Goal: Find specific page/section: Find specific page/section

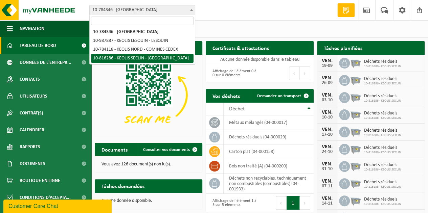
select select "39053"
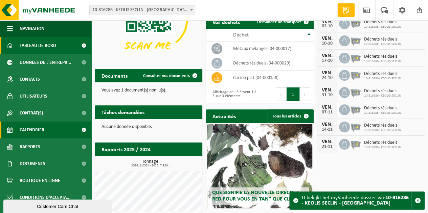
scroll to position [68, 0]
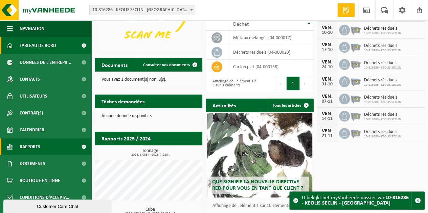
click at [35, 150] on span "Rapports" at bounding box center [30, 147] width 21 height 17
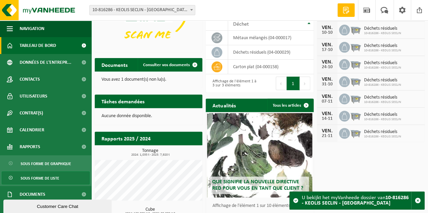
click at [52, 180] on span "Sous forme de liste" at bounding box center [40, 178] width 39 height 13
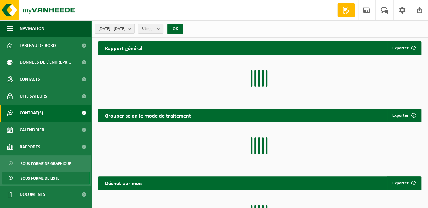
click at [78, 114] on span at bounding box center [83, 113] width 15 height 17
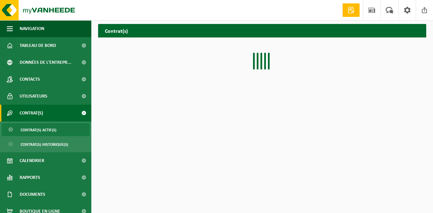
click at [47, 131] on span "Contrat(s) actif(s)" at bounding box center [39, 130] width 36 height 13
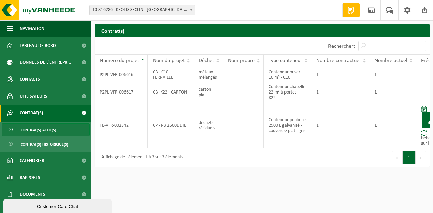
scroll to position [0, 26]
